Goal: Task Accomplishment & Management: Manage account settings

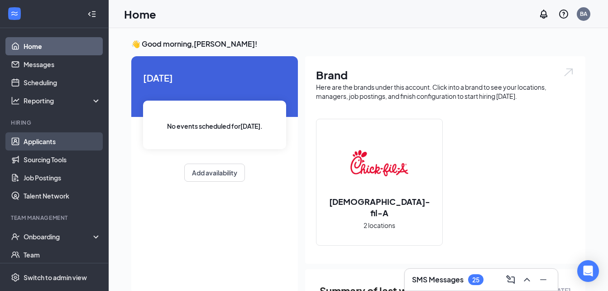
click at [59, 140] on link "Applicants" at bounding box center [62, 141] width 77 height 18
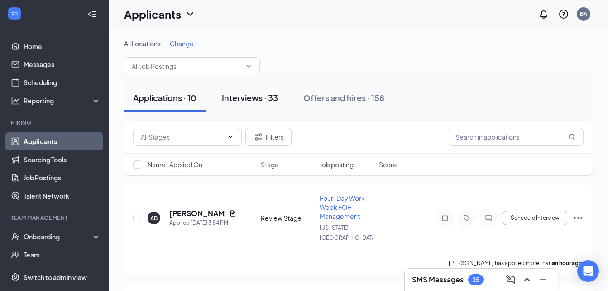
click at [249, 102] on div "Interviews · 33" at bounding box center [250, 97] width 56 height 11
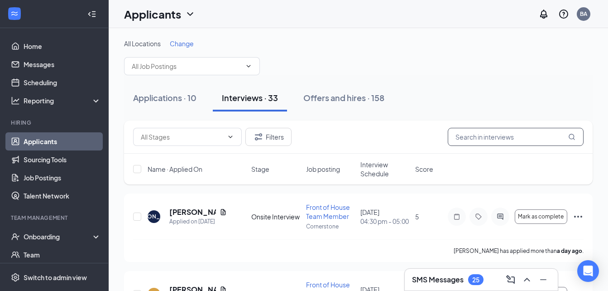
click at [468, 140] on input "text" at bounding box center [516, 137] width 136 height 18
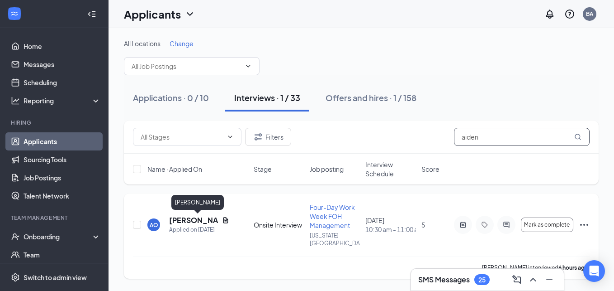
type input "aiden"
click at [191, 219] on h5 "[PERSON_NAME]" at bounding box center [193, 220] width 49 height 10
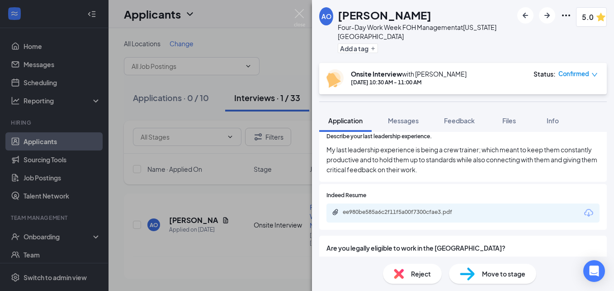
scroll to position [540, 0]
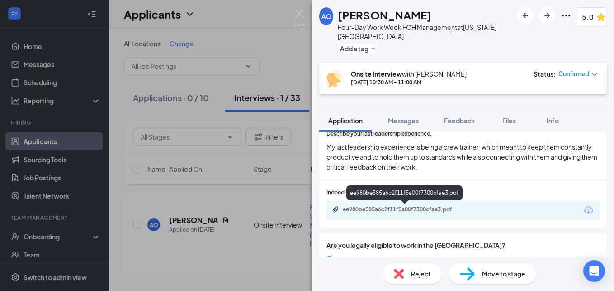
click at [405, 212] on div "ee980be585a6c2f11f5a00f7300cfae3.pdf" at bounding box center [406, 208] width 127 height 7
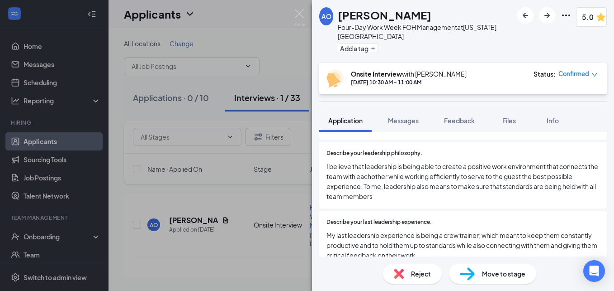
scroll to position [445, 0]
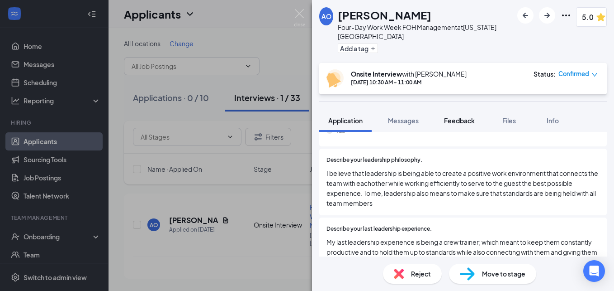
click at [458, 119] on span "Feedback" at bounding box center [459, 120] width 31 height 8
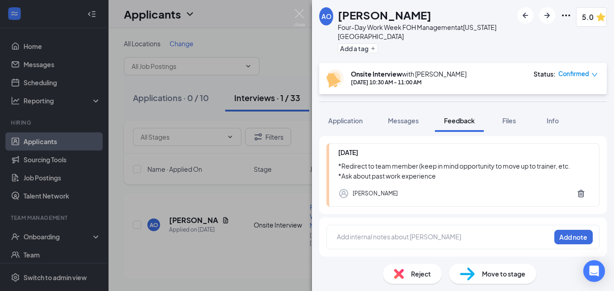
scroll to position [865, 0]
click at [404, 120] on span "Messages" at bounding box center [403, 120] width 31 height 8
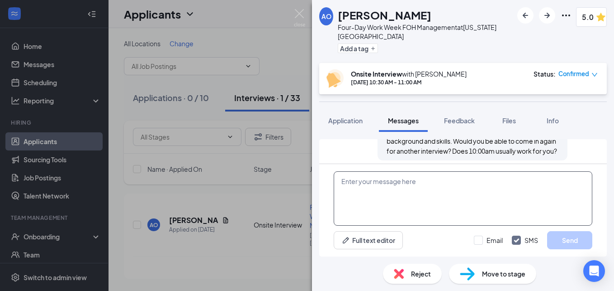
scroll to position [532, 0]
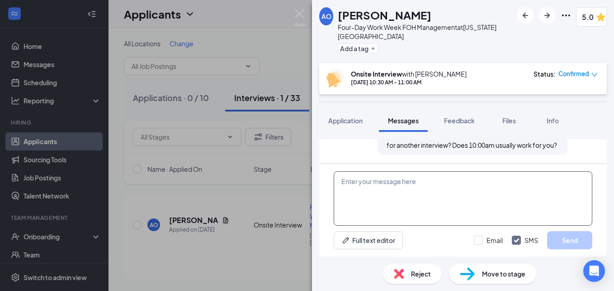
click at [381, 187] on textarea at bounding box center [463, 198] width 259 height 54
type textarea "Hello Aiden,"
click at [381, 187] on textarea "Hello Aiden," at bounding box center [463, 198] width 259 height 54
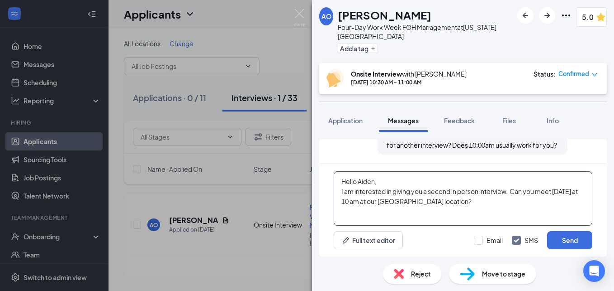
scroll to position [10, 0]
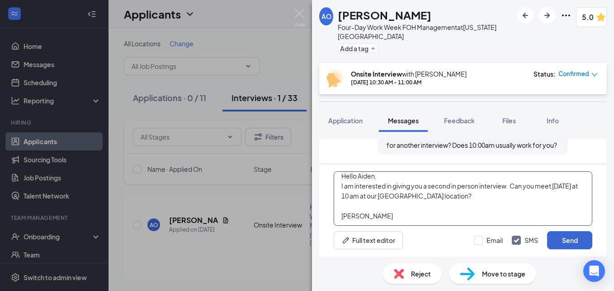
type textarea "Hello Aiden, I am interested in giving you a second in person interview. Can yo…"
click at [572, 242] on button "Send" at bounding box center [570, 240] width 45 height 18
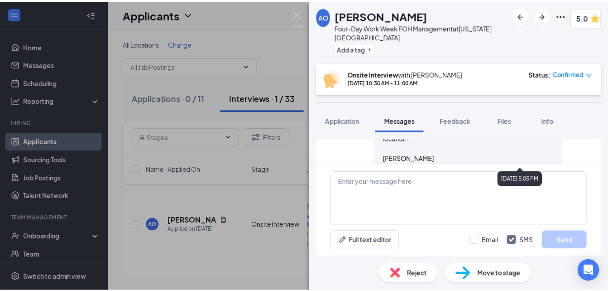
scroll to position [616, 0]
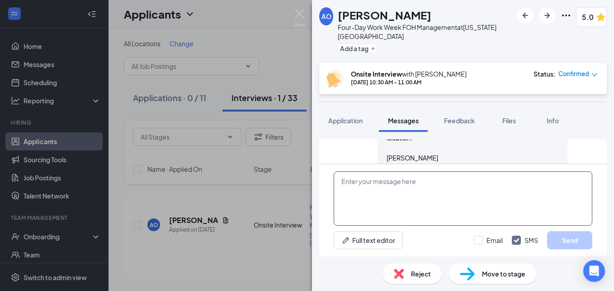
drag, startPoint x: 531, startPoint y: 153, endPoint x: 385, endPoint y: 184, distance: 149.3
click at [385, 184] on textarea at bounding box center [463, 198] width 259 height 54
click at [302, 19] on img at bounding box center [299, 18] width 11 height 18
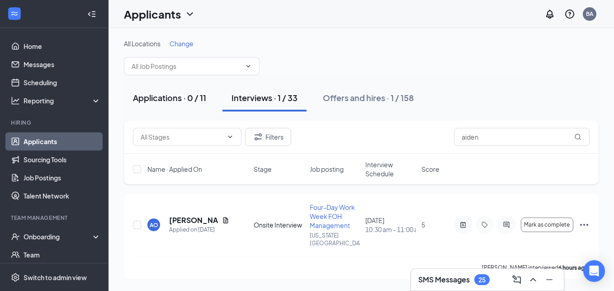
click at [190, 91] on button "Applications · 0 / 11" at bounding box center [169, 97] width 91 height 27
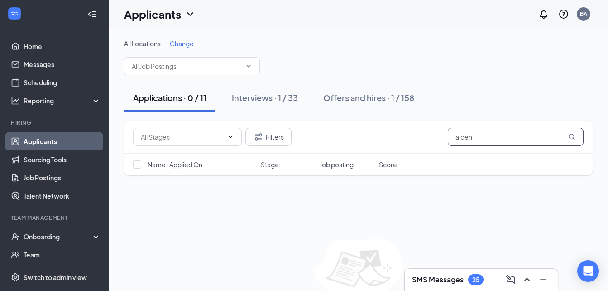
drag, startPoint x: 493, startPoint y: 134, endPoint x: 336, endPoint y: 123, distance: 157.0
click at [336, 123] on div "Filters aiden" at bounding box center [358, 136] width 468 height 33
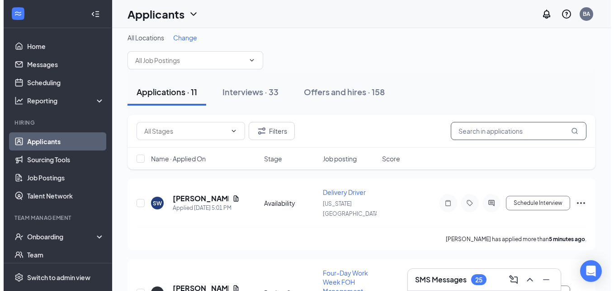
scroll to position [9, 0]
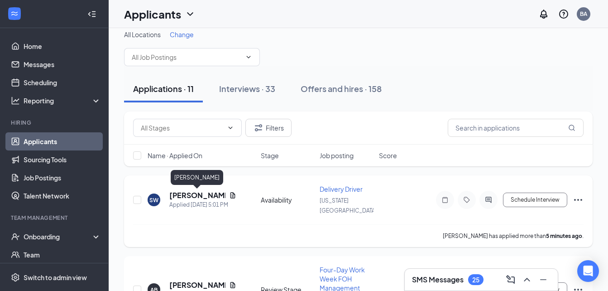
click at [191, 193] on h5 "[PERSON_NAME]" at bounding box center [197, 195] width 56 height 10
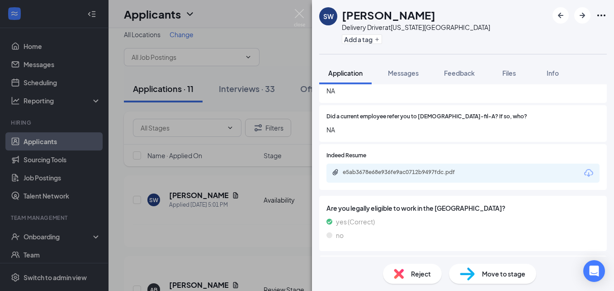
scroll to position [349, 0]
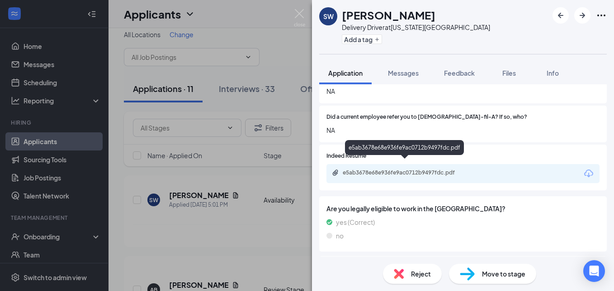
click at [399, 169] on div "e5ab3678e68e936fe9ac0712b9497fdc.pdf" at bounding box center [406, 172] width 127 height 7
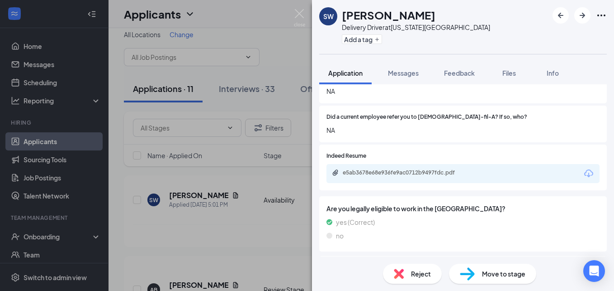
click at [470, 276] on img at bounding box center [467, 273] width 15 height 13
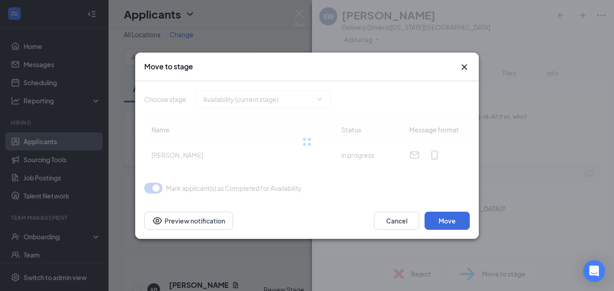
type input "Review Stage (next stage)"
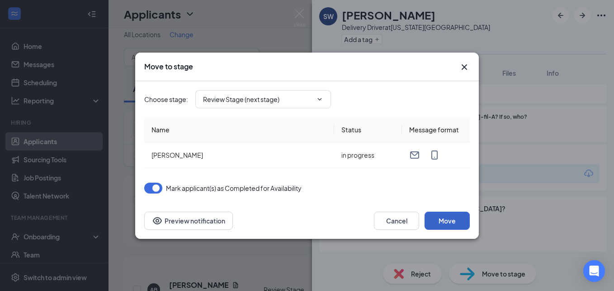
click at [440, 219] on button "Move" at bounding box center [447, 220] width 45 height 18
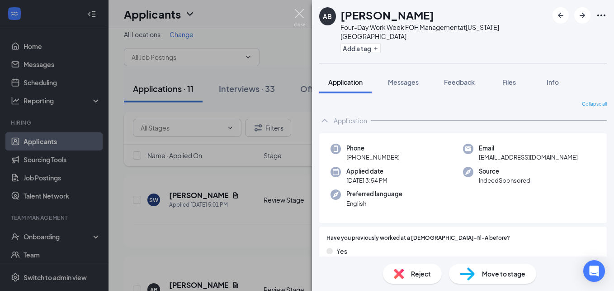
click at [300, 14] on img at bounding box center [299, 18] width 11 height 18
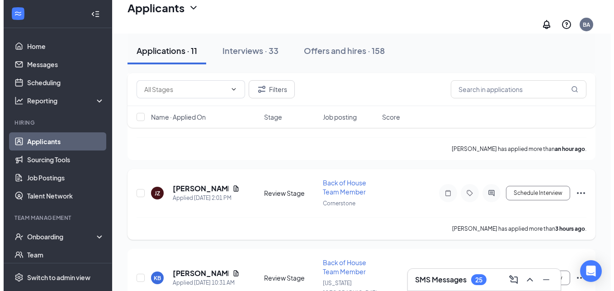
scroll to position [200, 0]
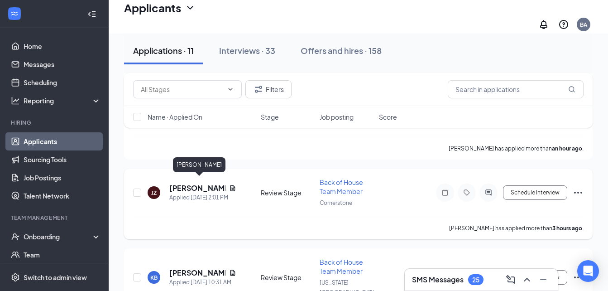
click at [176, 183] on h5 "[PERSON_NAME]" at bounding box center [197, 188] width 56 height 10
click at [176, 183] on div at bounding box center [304, 145] width 608 height 291
click at [176, 183] on h5 "[PERSON_NAME]" at bounding box center [197, 188] width 56 height 10
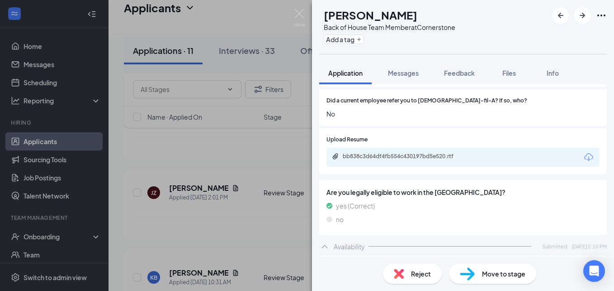
scroll to position [441, 0]
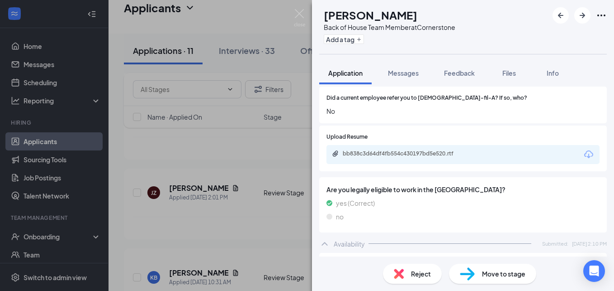
click at [376, 145] on div "bb838c3d64df4fb554c430197bd5e520.rtf" at bounding box center [463, 154] width 273 height 19
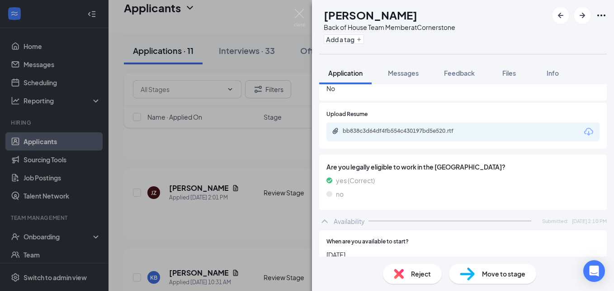
scroll to position [462, 0]
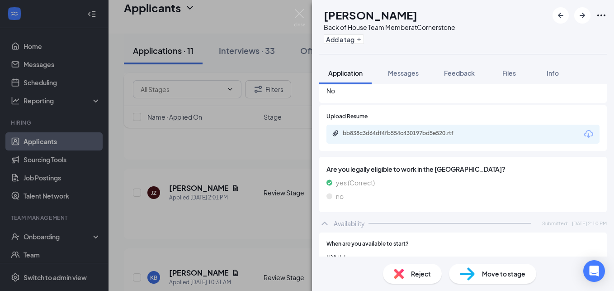
click at [380, 129] on div "bb838c3d64df4fb554c430197bd5e520.rtf" at bounding box center [406, 132] width 127 height 7
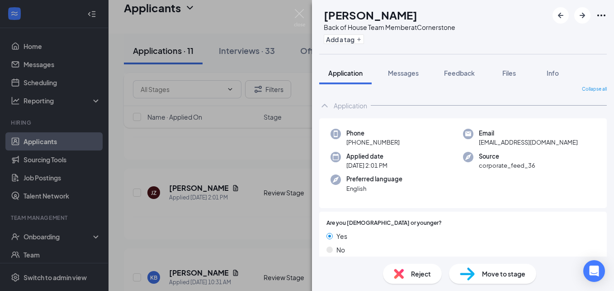
scroll to position [0, 0]
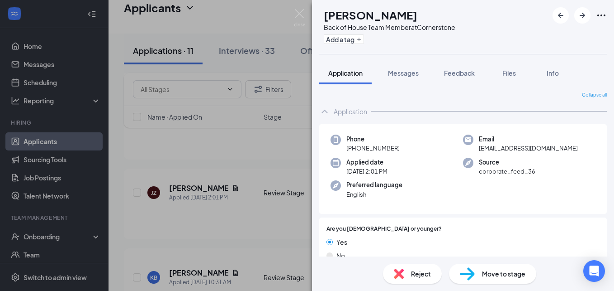
click at [465, 275] on img at bounding box center [467, 273] width 15 height 13
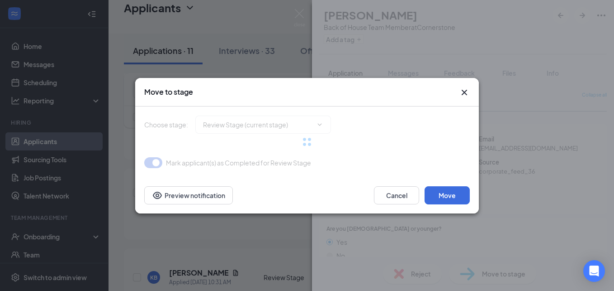
type input "Phone Interview (next stage)"
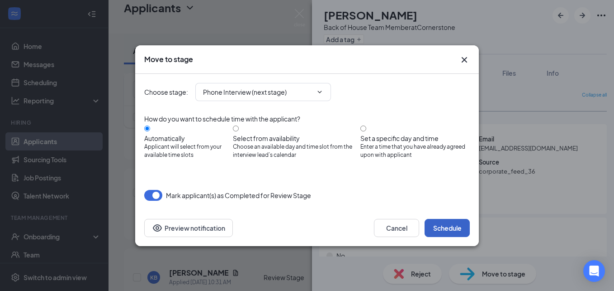
click at [448, 231] on button "Schedule" at bounding box center [447, 228] width 45 height 18
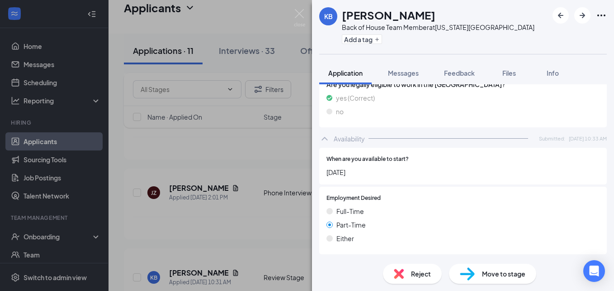
scroll to position [542, 0]
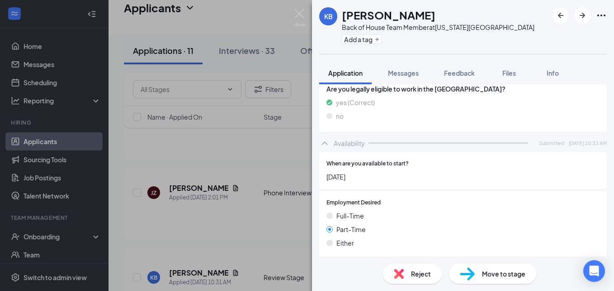
click at [426, 277] on span "Reject" at bounding box center [421, 273] width 20 height 10
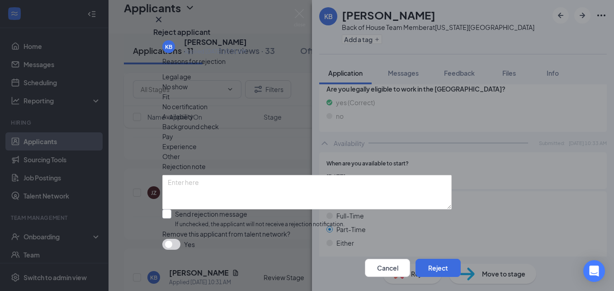
click at [194, 111] on span "Availability" at bounding box center [177, 116] width 31 height 10
click at [166, 210] on input "Send rejection message If unchecked, the applicant will not receive a rejection…" at bounding box center [253, 218] width 182 height 19
checkbox input "true"
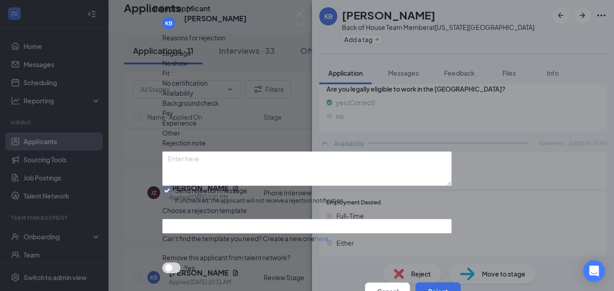
scroll to position [91, 0]
click at [424, 282] on button "Reject" at bounding box center [438, 291] width 45 height 18
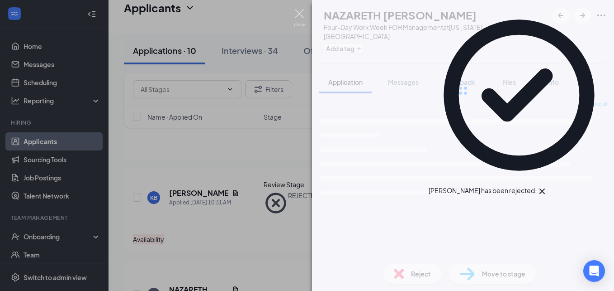
click at [302, 12] on img at bounding box center [299, 18] width 11 height 18
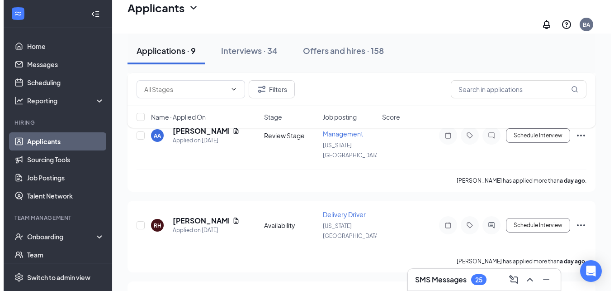
scroll to position [668, 0]
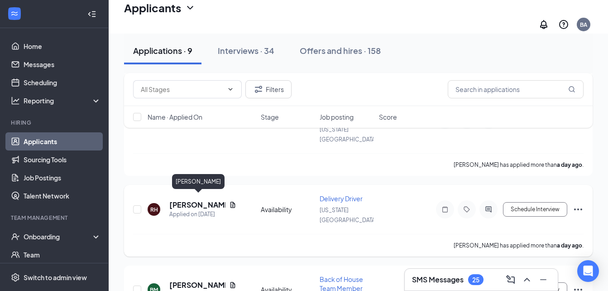
click at [203, 200] on h5 "[PERSON_NAME]" at bounding box center [197, 205] width 56 height 10
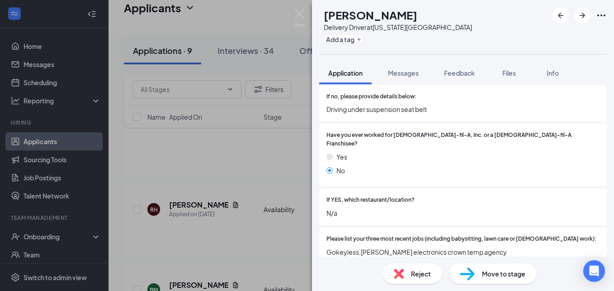
scroll to position [198, 0]
click at [402, 280] on div "Reject" at bounding box center [412, 273] width 59 height 20
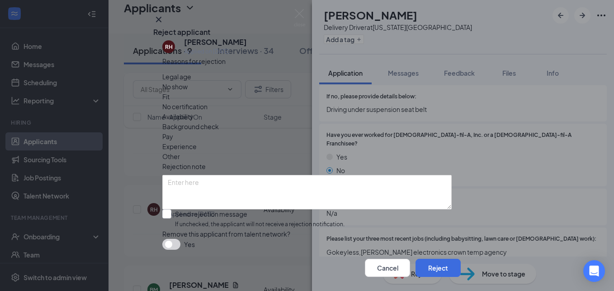
click at [170, 101] on span "Fit" at bounding box center [165, 96] width 7 height 10
click at [164, 213] on input "Send rejection message If unchecked, the applicant will not receive a rejection…" at bounding box center [253, 218] width 182 height 19
checkbox input "true"
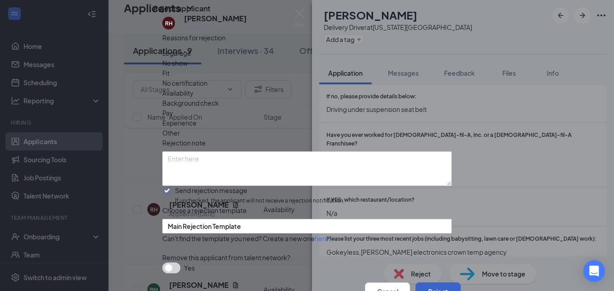
click at [418, 282] on button "Reject" at bounding box center [438, 291] width 45 height 18
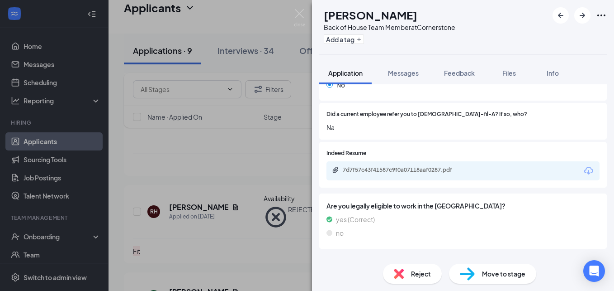
scroll to position [429, 0]
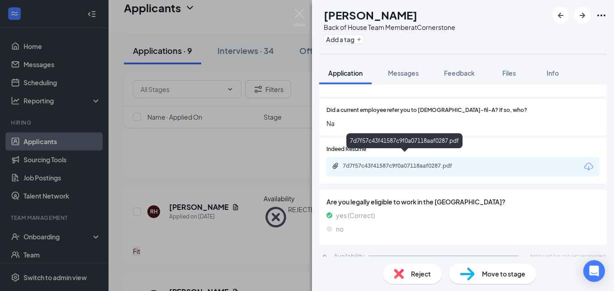
click at [416, 162] on div "7d7f57c43f41587c9f0a07118aaf0287.pdf" at bounding box center [406, 165] width 127 height 7
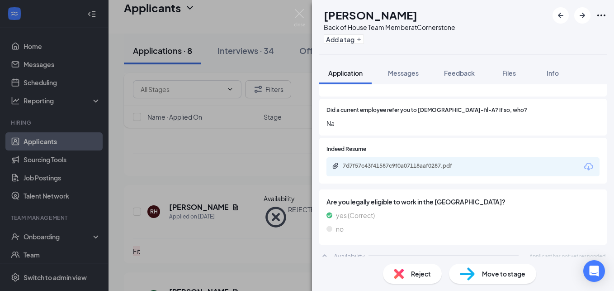
scroll to position [425, 0]
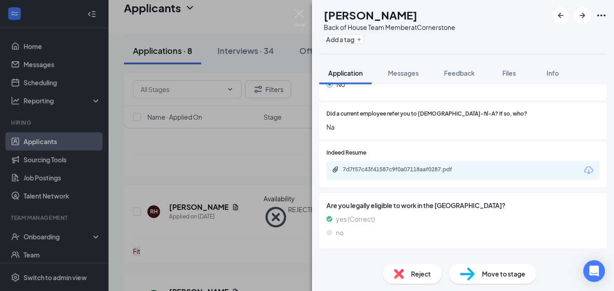
click at [415, 276] on span "Reject" at bounding box center [421, 273] width 20 height 10
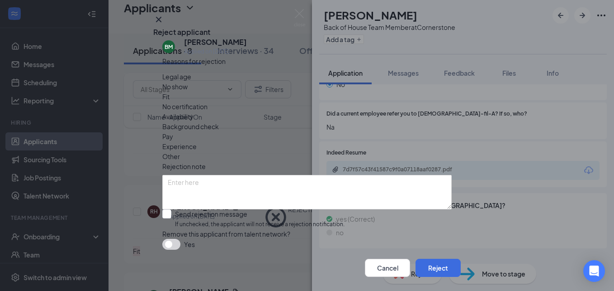
click at [170, 101] on span "Fit" at bounding box center [165, 96] width 7 height 10
click at [167, 212] on input "Send rejection message If unchecked, the applicant will not receive a rejection…" at bounding box center [253, 218] width 182 height 19
checkbox input "true"
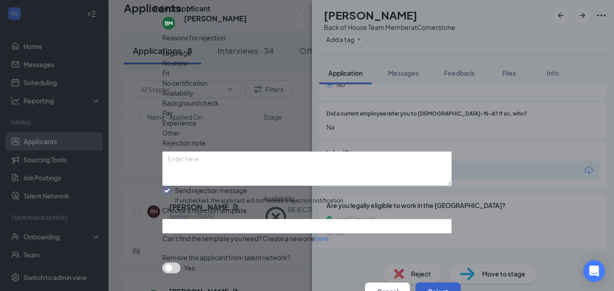
click at [422, 282] on button "Reject" at bounding box center [438, 291] width 45 height 18
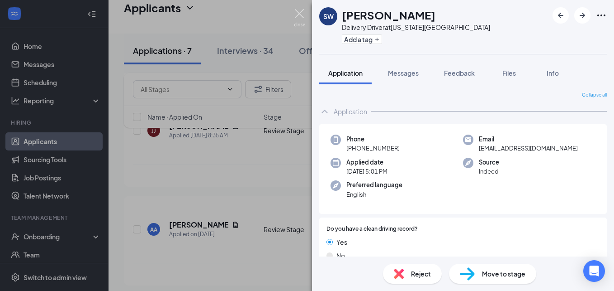
click at [295, 13] on img at bounding box center [299, 18] width 11 height 18
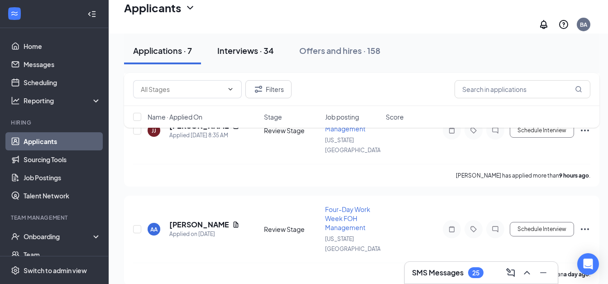
click at [248, 52] on div "Interviews · 34" at bounding box center [245, 50] width 57 height 11
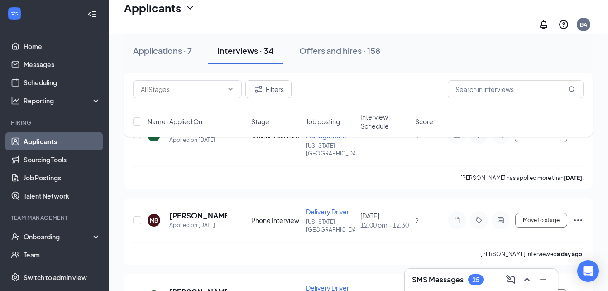
scroll to position [2476, 0]
click at [219, 220] on h5 "[PERSON_NAME]" at bounding box center [197, 215] width 57 height 10
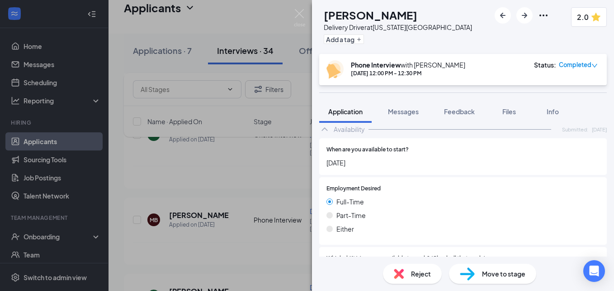
scroll to position [717, 0]
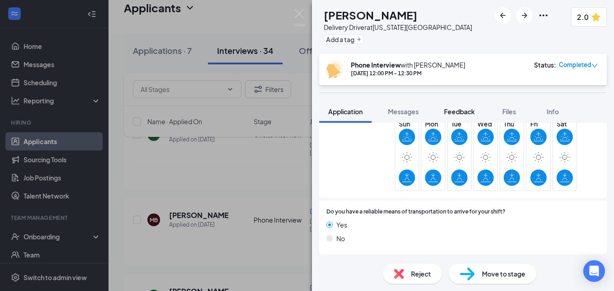
click at [466, 114] on span "Feedback" at bounding box center [459, 111] width 31 height 8
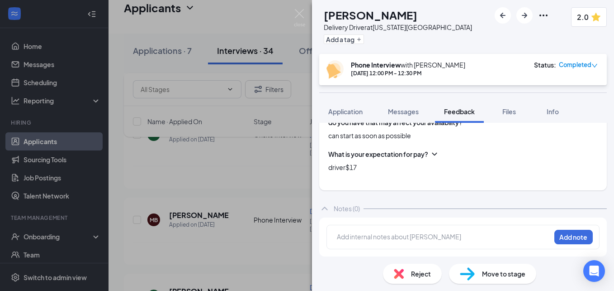
scroll to position [721, 0]
click at [413, 110] on span "Messages" at bounding box center [403, 111] width 31 height 8
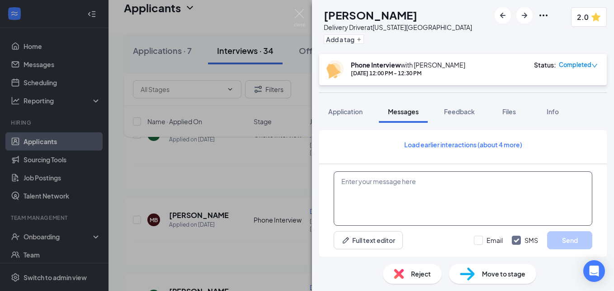
scroll to position [356, 0]
click at [390, 188] on textarea at bounding box center [463, 198] width 259 height 54
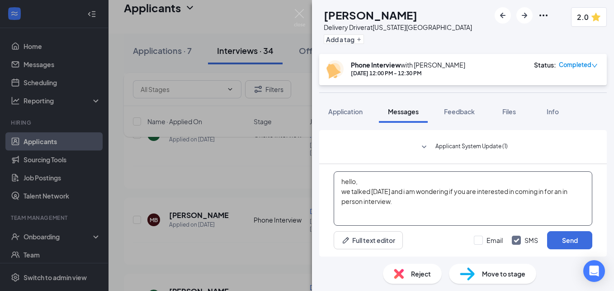
click at [409, 205] on textarea "hello, we talked [DATE] and i am wondering if you are interested in coming in f…" at bounding box center [463, 198] width 259 height 54
drag, startPoint x: 349, startPoint y: 201, endPoint x: 503, endPoint y: 205, distance: 153.5
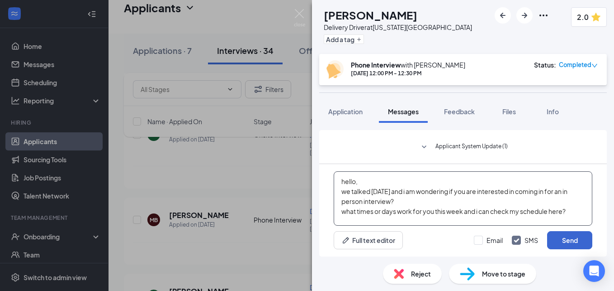
type textarea "hello, we talked [DATE] and i am wondering if you are interested in coming in f…"
click at [561, 237] on button "Send" at bounding box center [570, 240] width 45 height 18
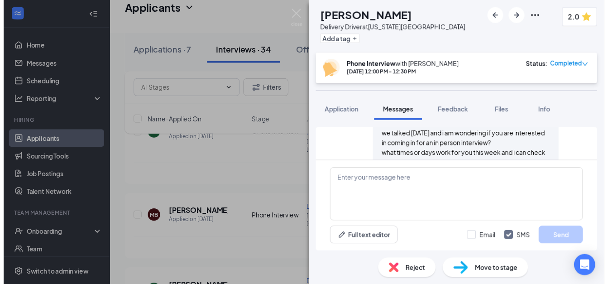
scroll to position [453, 0]
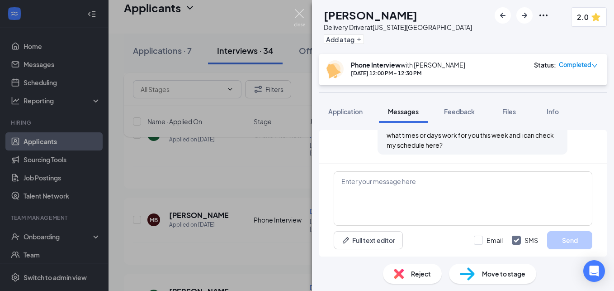
click at [299, 16] on img at bounding box center [299, 18] width 11 height 18
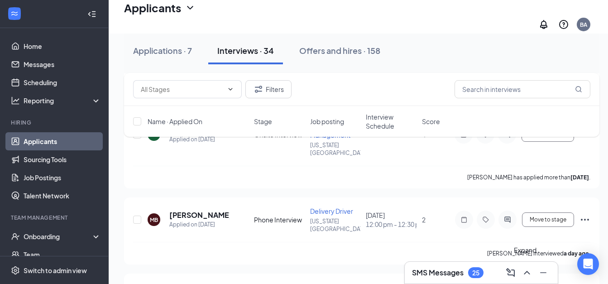
click at [527, 271] on icon "ChevronUp" at bounding box center [527, 273] width 6 height 4
